Goal: Information Seeking & Learning: Learn about a topic

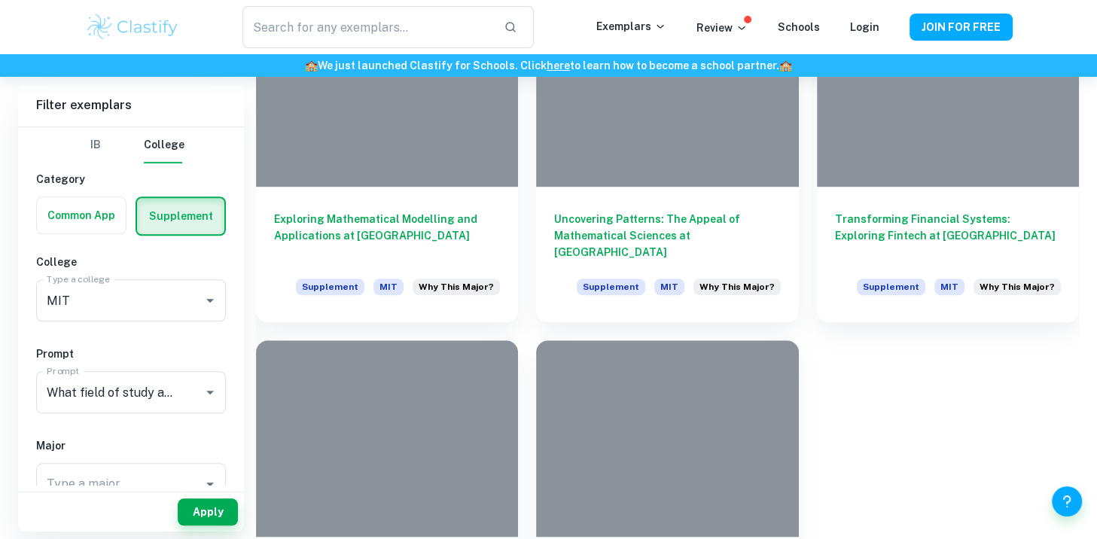
scroll to position [1100, 0]
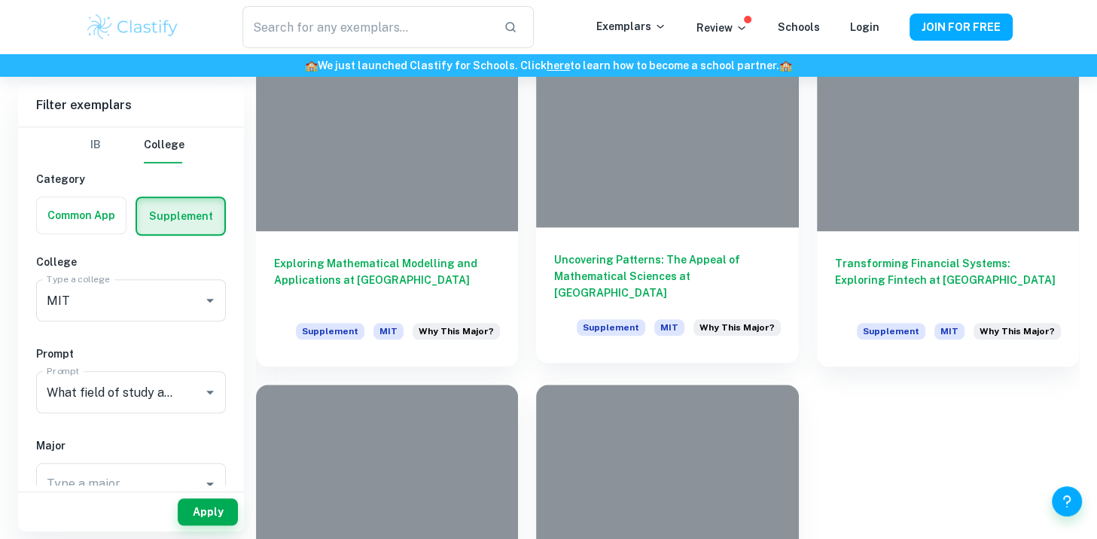
click at [610, 273] on h6 "Uncovering Patterns: The Appeal of Mathematical Sciences at [GEOGRAPHIC_DATA]" at bounding box center [667, 276] width 226 height 50
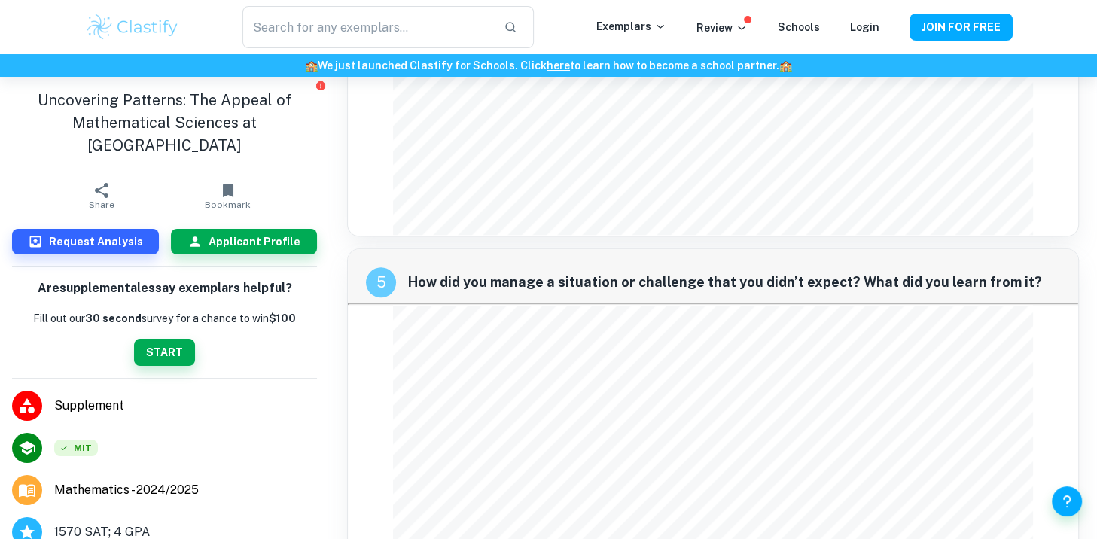
scroll to position [1403, 0]
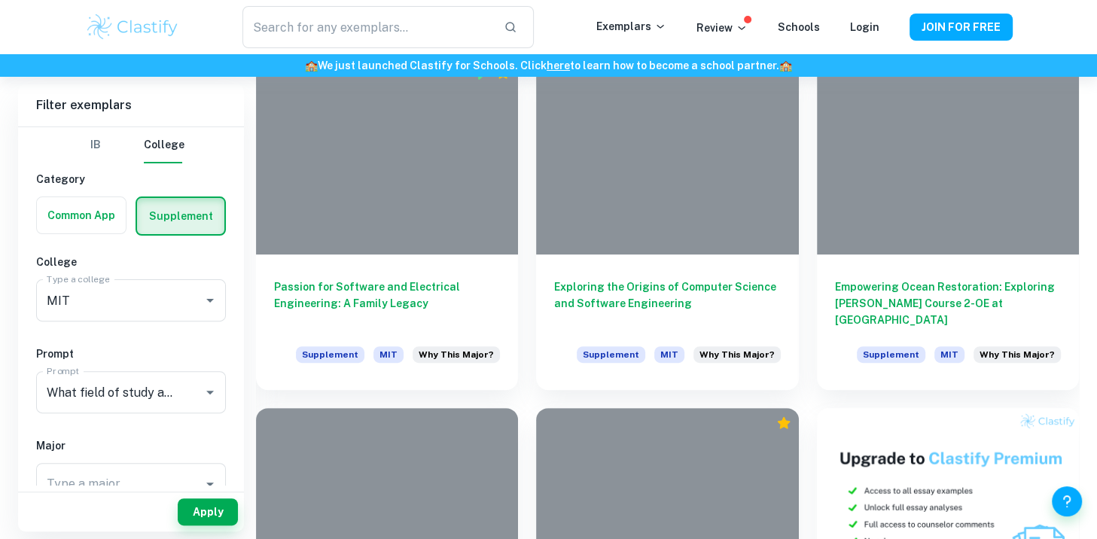
scroll to position [373, 0]
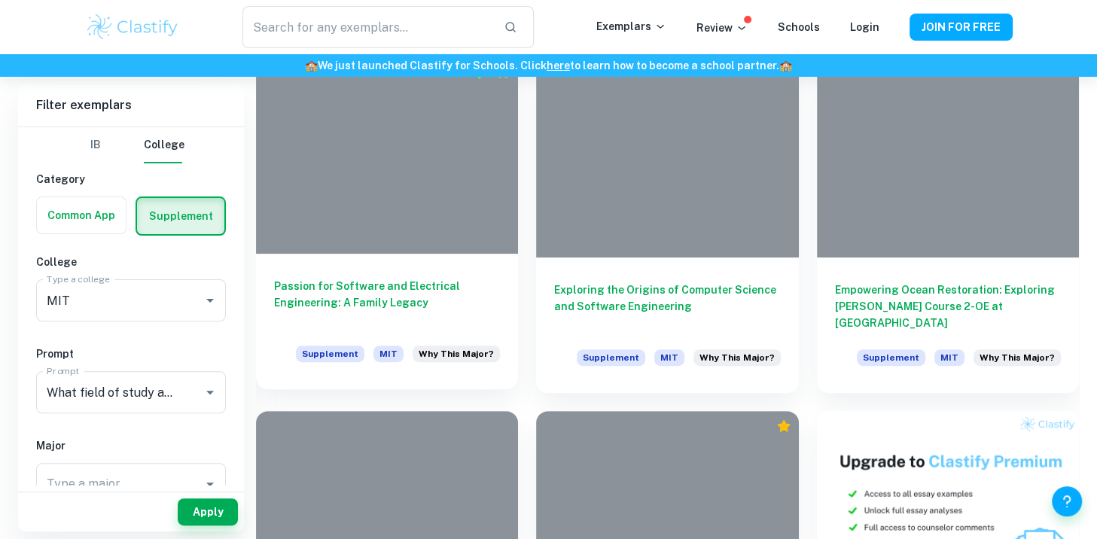
click at [365, 285] on h6 "Passion for Software and Electrical Engineering: A Family Legacy" at bounding box center [387, 303] width 226 height 50
